Goal: Find contact information: Find contact information

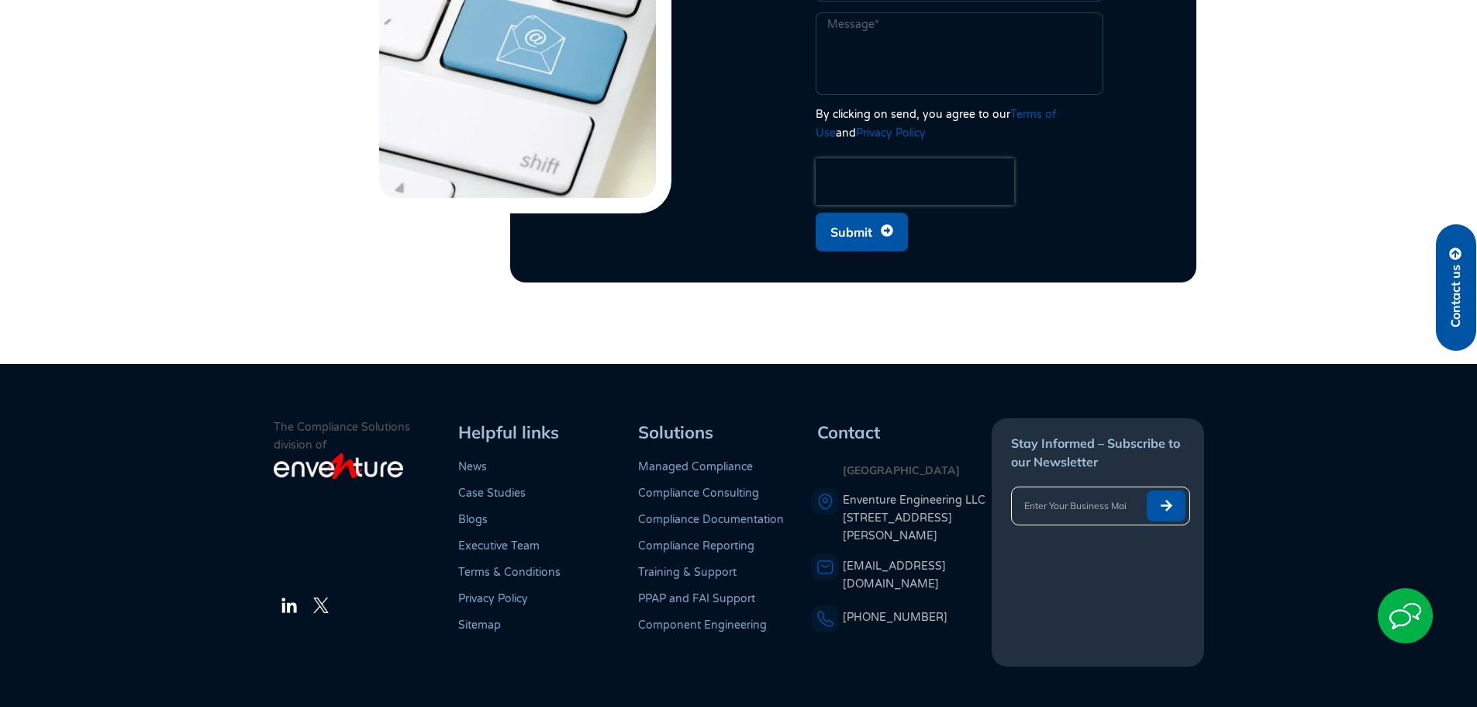
scroll to position [4343, 0]
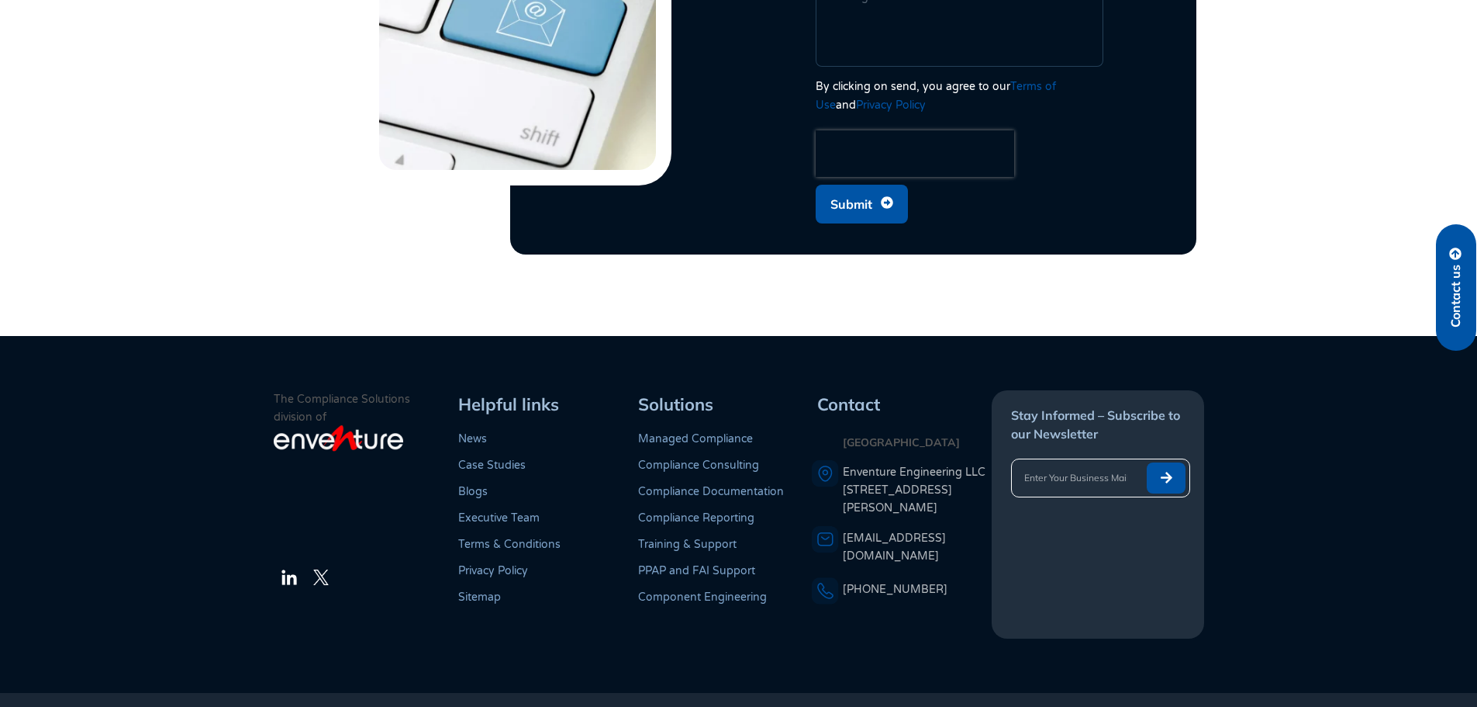
click at [532, 511] on link "Executive Team" at bounding box center [498, 517] width 81 height 13
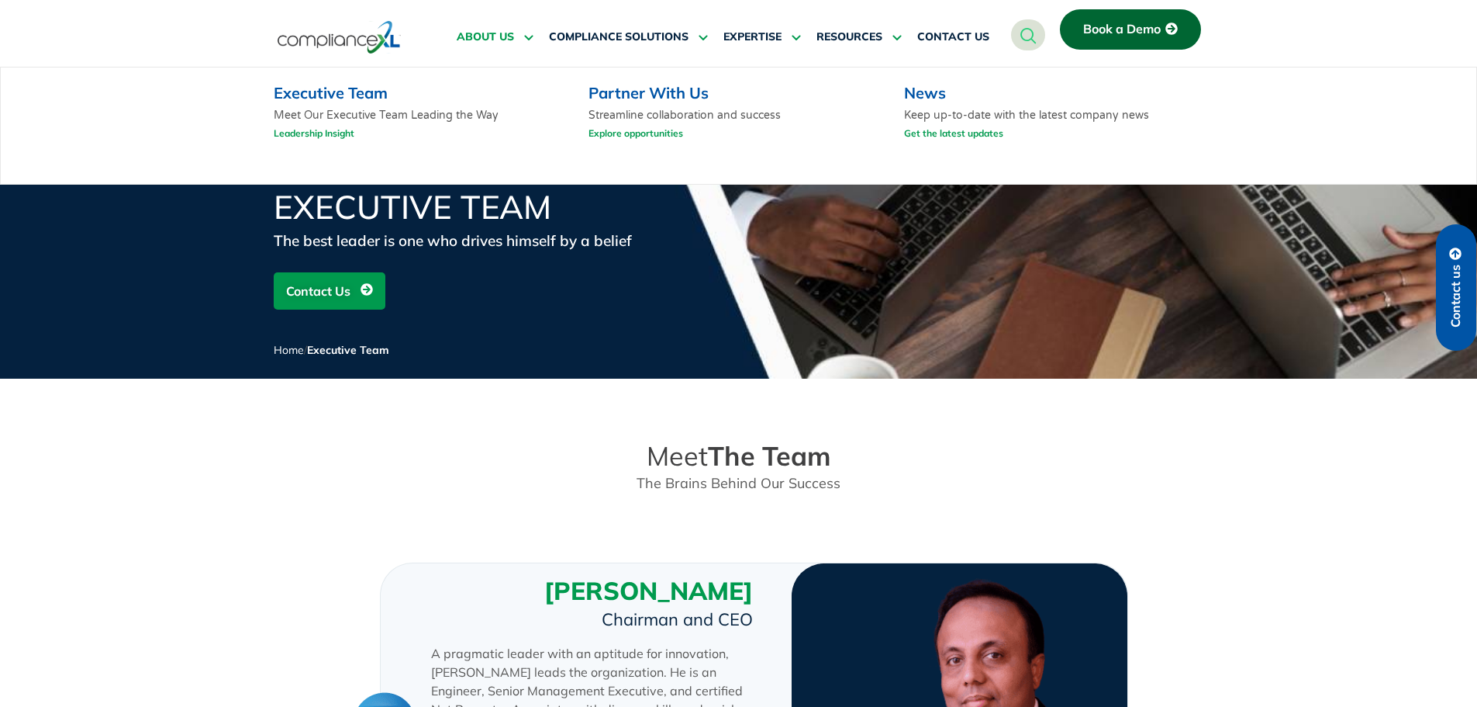
click at [528, 40] on icon at bounding box center [527, 37] width 14 height 12
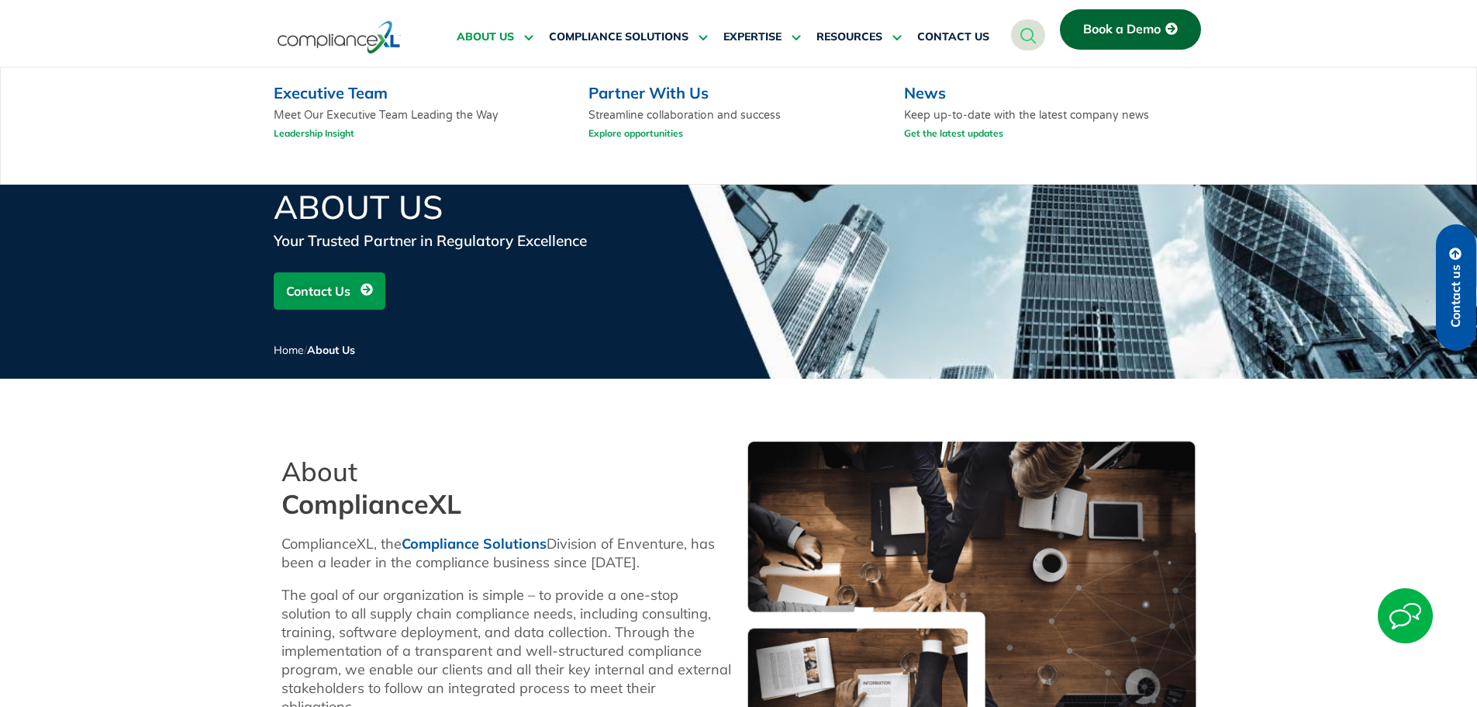
click at [369, 93] on link "Executive Team" at bounding box center [331, 92] width 114 height 19
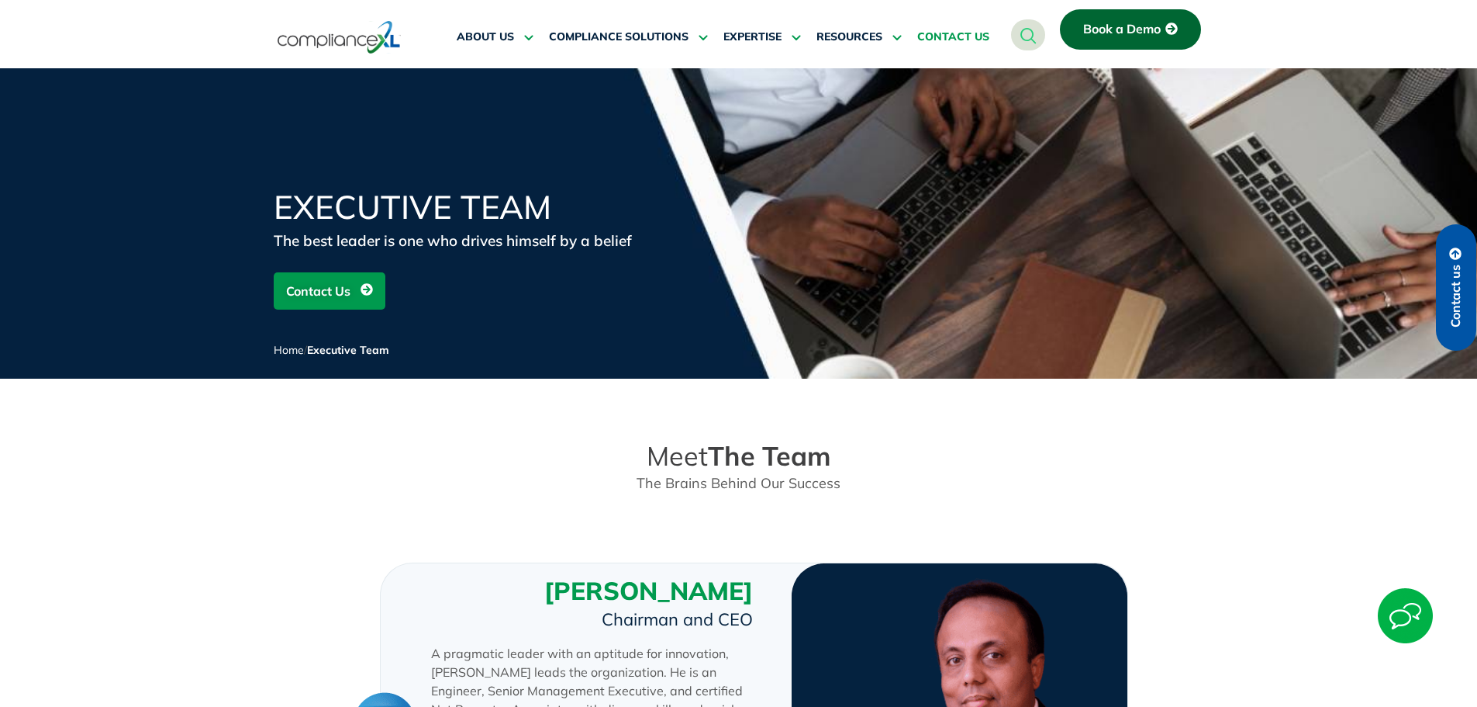
click at [958, 35] on span "CONTACT US" at bounding box center [954, 37] width 72 height 14
